Goal: Find specific page/section: Find specific page/section

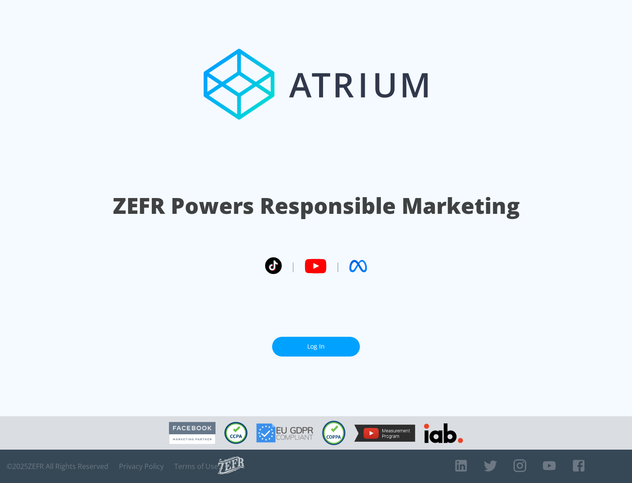
click at [316, 346] on link "Log In" at bounding box center [316, 347] width 88 height 20
